Goal: Transaction & Acquisition: Purchase product/service

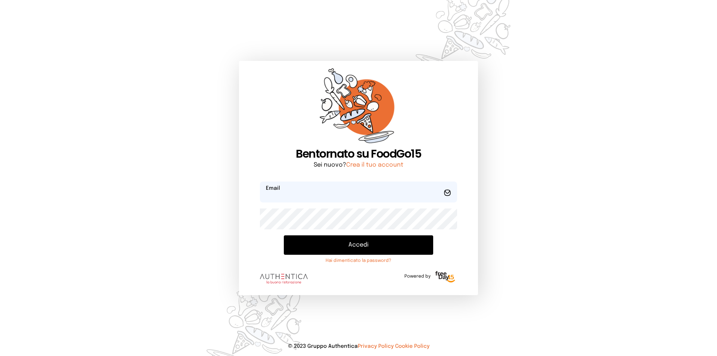
type input "**********"
click at [330, 240] on button "Accedi" at bounding box center [358, 244] width 149 height 19
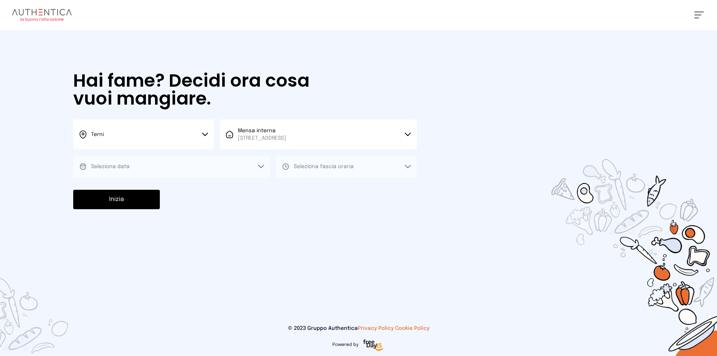
click at [607, 31] on div "[PERSON_NAME] Impostazioni Wallet Home I miei ordini Nuova ricerca Elenco aller…" at bounding box center [358, 178] width 717 height 356
click at [252, 165] on button "Seleziona data" at bounding box center [171, 166] width 197 height 22
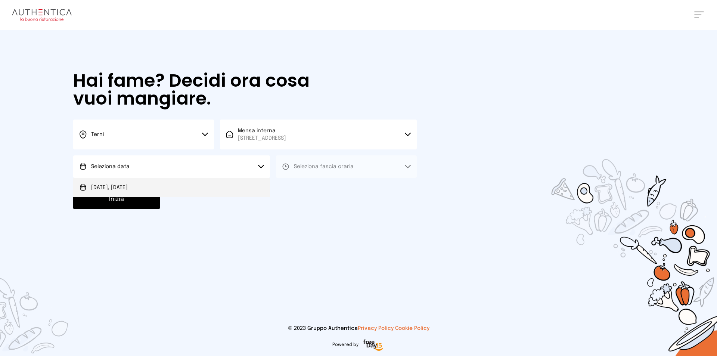
click at [244, 183] on li "Oggi, 17/09/2025" at bounding box center [171, 187] width 197 height 19
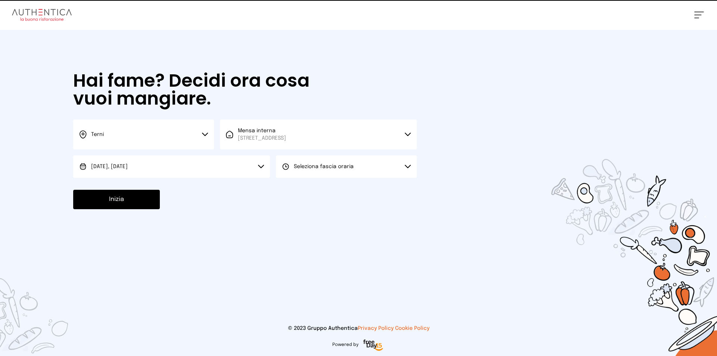
click at [325, 160] on button "Seleziona fascia oraria" at bounding box center [346, 166] width 141 height 22
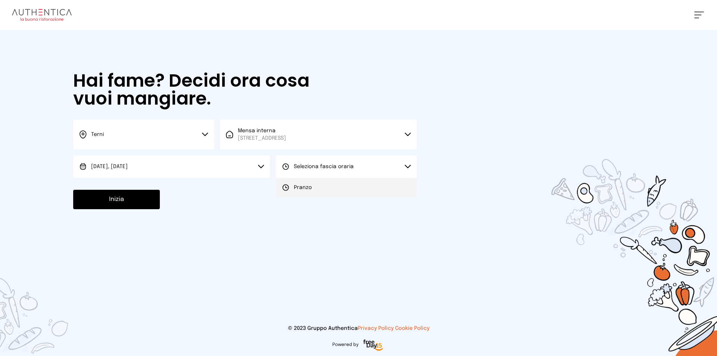
click at [307, 186] on span "Pranzo" at bounding box center [303, 187] width 18 height 7
click at [136, 207] on button "Inizia" at bounding box center [116, 199] width 87 height 19
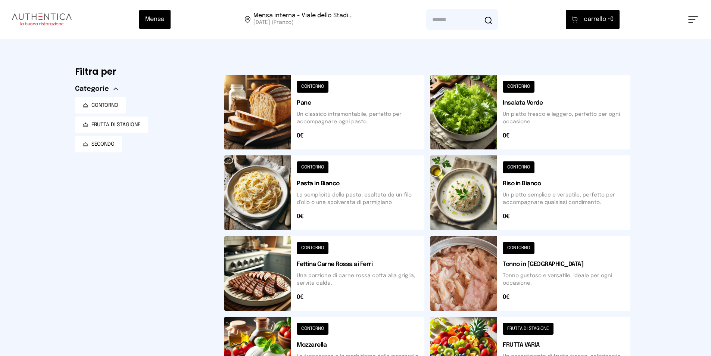
click at [464, 216] on button at bounding box center [531, 192] width 200 height 75
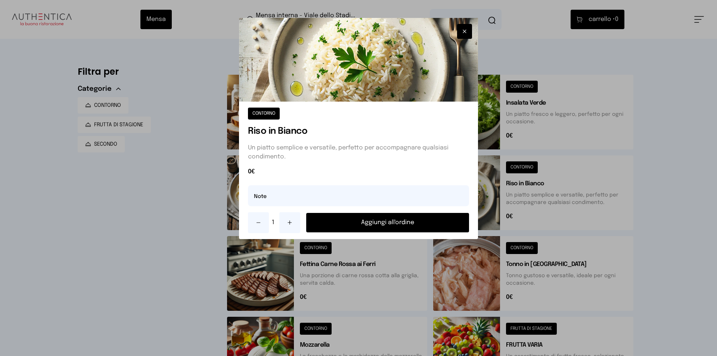
click at [344, 226] on button "Aggiungi all'ordine" at bounding box center [387, 222] width 163 height 19
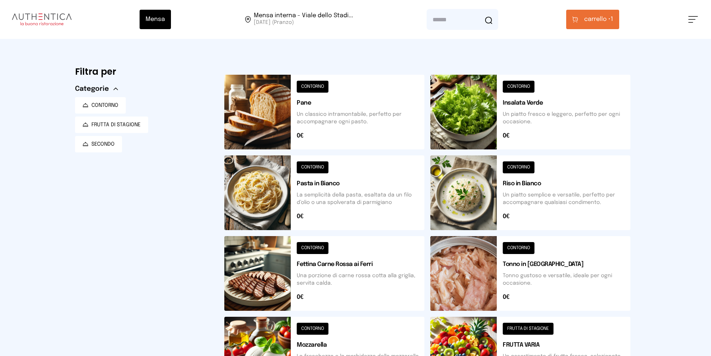
click at [598, 26] on button "carrello • 1" at bounding box center [592, 19] width 53 height 19
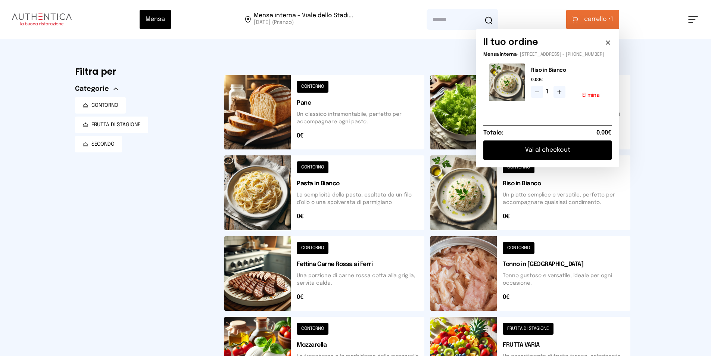
click at [597, 97] on div "1 Elimina" at bounding box center [568, 92] width 75 height 12
click at [596, 98] on button "Elimina" at bounding box center [591, 95] width 18 height 5
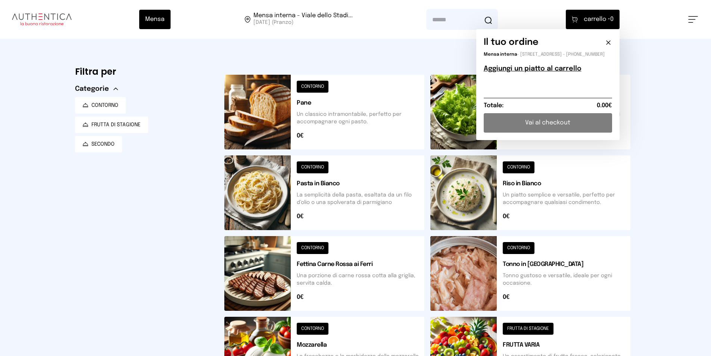
click at [493, 179] on button at bounding box center [531, 192] width 200 height 75
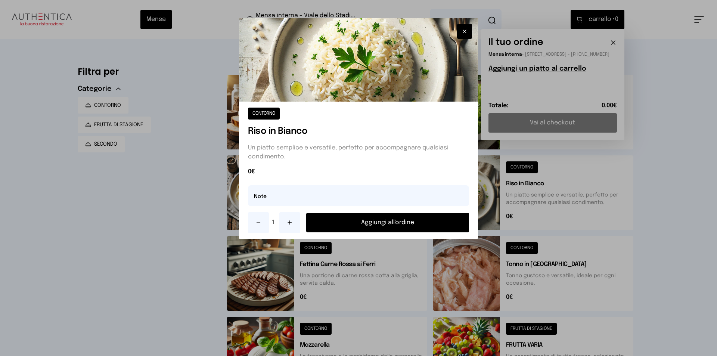
click at [409, 184] on div "CONTORNO Riso in Bianco Un piatto semplice e versatile, perfetto per accompagna…" at bounding box center [358, 170] width 239 height 137
click at [409, 195] on input "text" at bounding box center [358, 195] width 221 height 21
type input "**********"
click at [425, 232] on div "1 Aggiungi all'ordine" at bounding box center [358, 222] width 221 height 21
click at [422, 226] on button "Aggiungi all'ordine" at bounding box center [387, 222] width 163 height 19
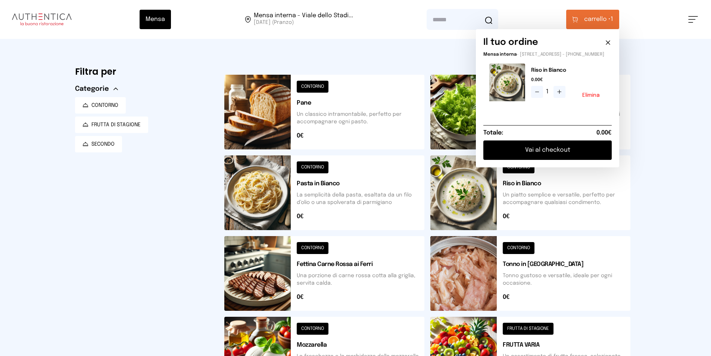
click at [505, 268] on button at bounding box center [531, 273] width 200 height 75
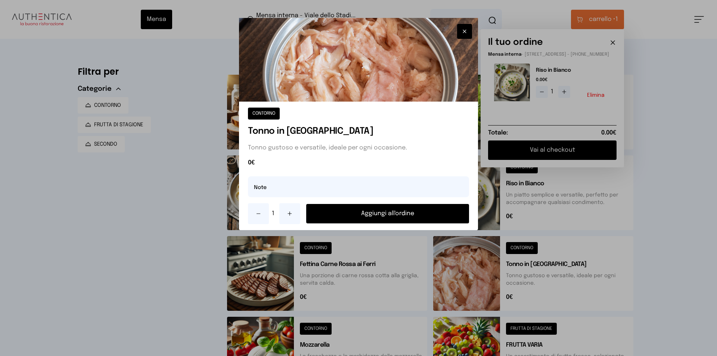
click at [436, 213] on button "Aggiungi all'ordine" at bounding box center [387, 213] width 163 height 19
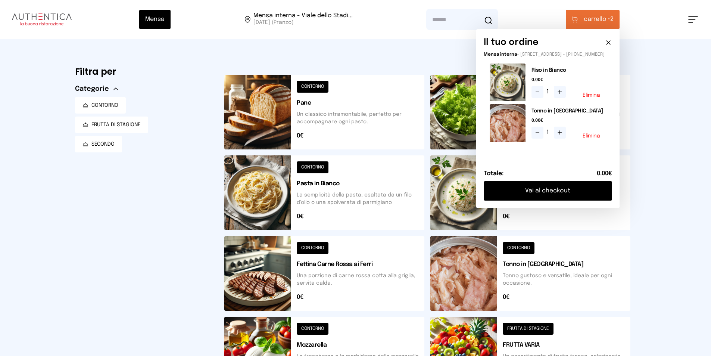
click at [170, 271] on div "Filtra per Categorie CONTORNO FRUTTA DI STAGIONE SECONDO" at bounding box center [143, 307] width 137 height 488
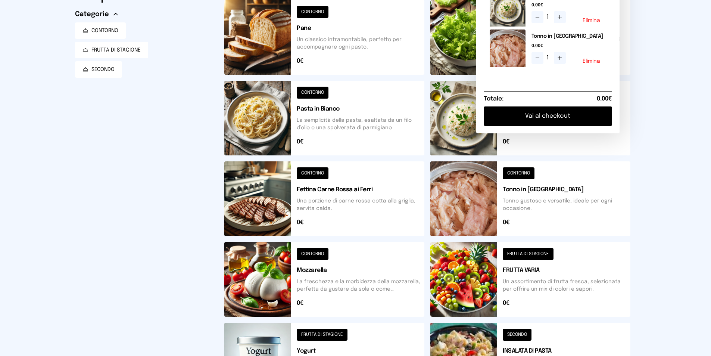
scroll to position [112, 0]
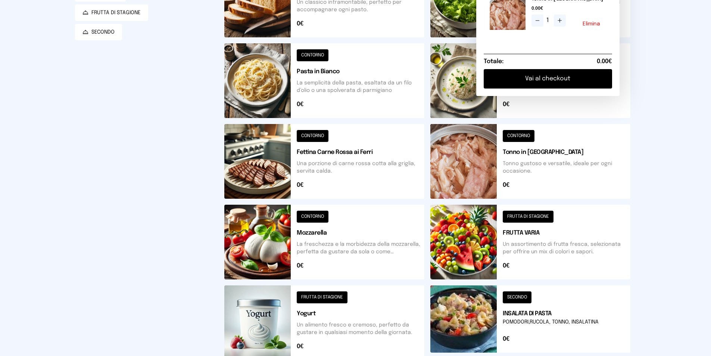
click at [493, 238] on button at bounding box center [531, 242] width 200 height 75
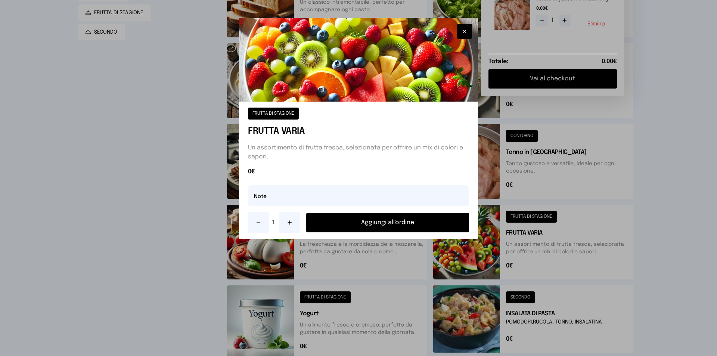
click at [401, 222] on button "Aggiungi all'ordine" at bounding box center [387, 222] width 163 height 19
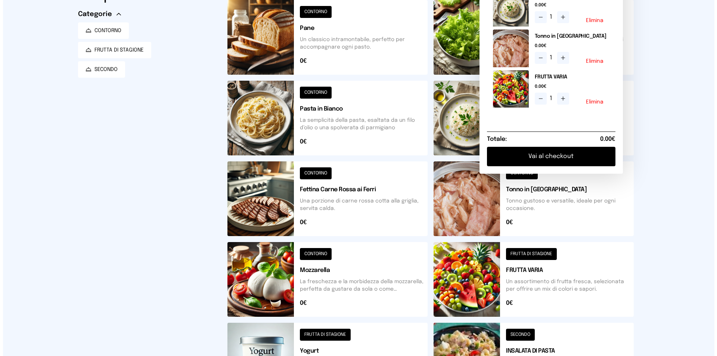
scroll to position [0, 0]
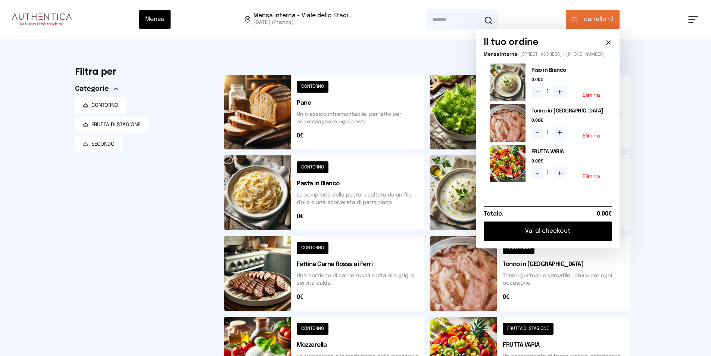
click at [547, 234] on button "Vai al checkout" at bounding box center [548, 230] width 128 height 19
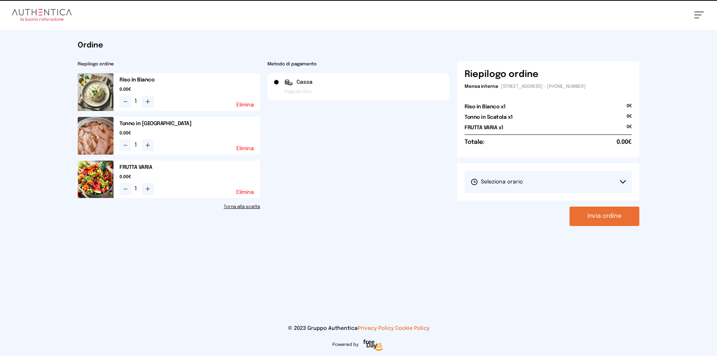
click at [551, 177] on button "Seleziona orario" at bounding box center [547, 182] width 167 height 22
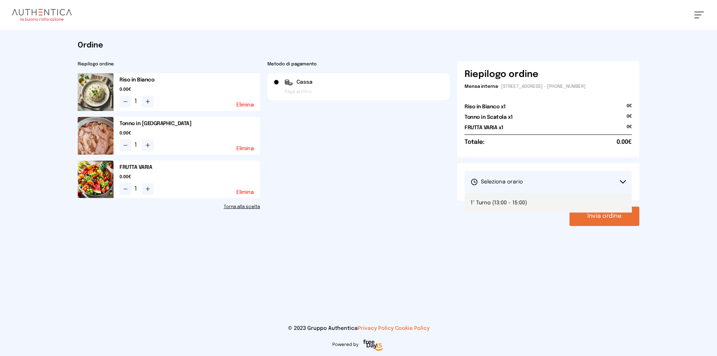
click at [540, 211] on li "1° Turno (13:00 - 15:00)" at bounding box center [547, 202] width 167 height 19
click at [617, 212] on button "Invia ordine" at bounding box center [604, 215] width 70 height 19
